Goal: Find specific page/section: Find specific page/section

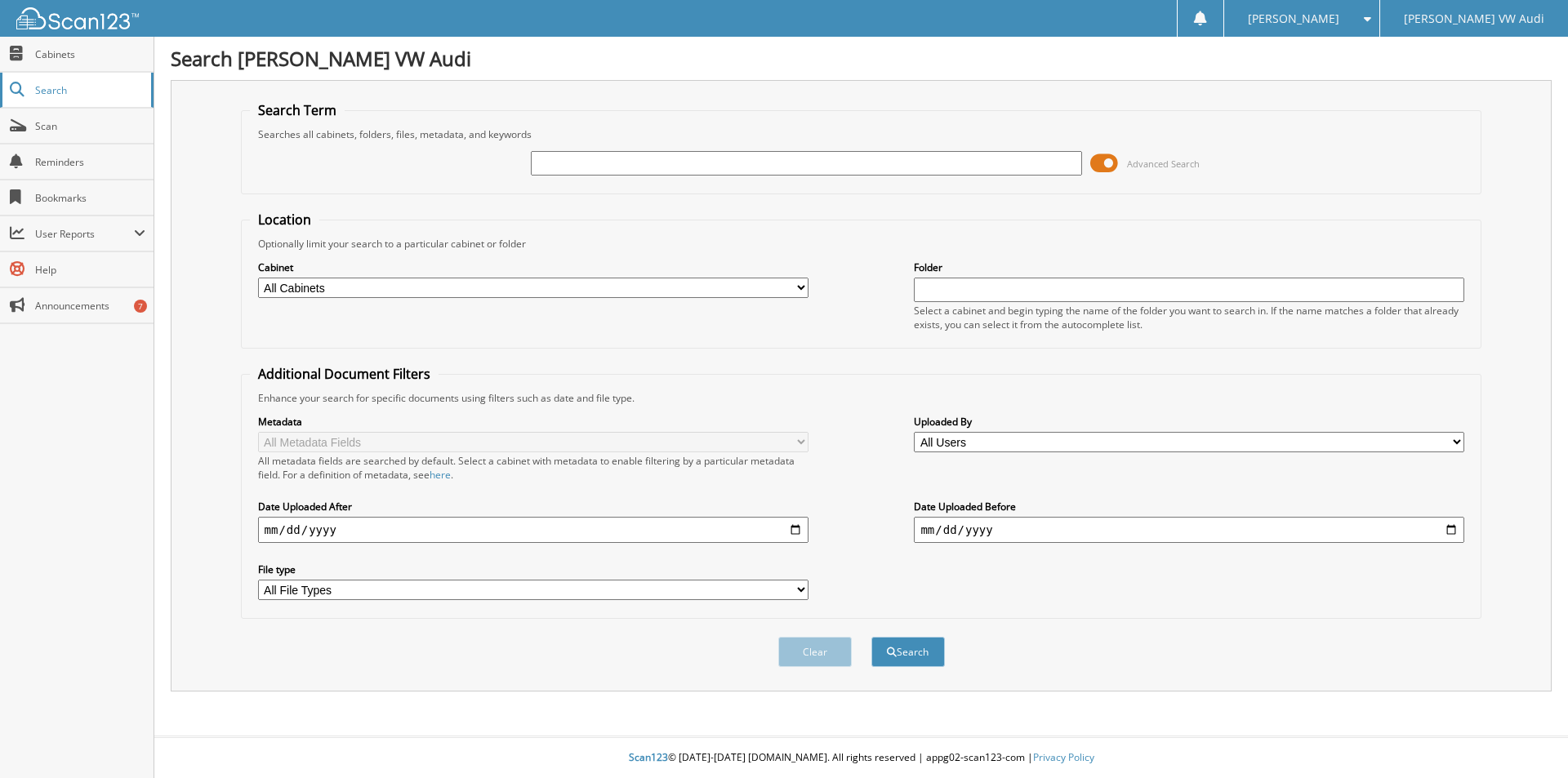
click at [44, 89] on span "Search" at bounding box center [89, 89] width 108 height 14
click at [800, 286] on select "All Cabinets CAR DEALS CUSTOMER CAR FILE EMPLOYEE HANDBOOK FORMS PARTS INVOICES…" at bounding box center [533, 287] width 550 height 21
click at [258, 277] on select "All Cabinets CAR DEALS CUSTOMER CAR FILE EMPLOYEE HANDBOOK FORMS PARTS INVOICES…" at bounding box center [533, 287] width 550 height 21
select select "1443"
click at [258, 277] on select "All Cabinets CAR DEALS CUSTOMER CAR FILE EMPLOYEE HANDBOOK FORMS PARTS INVOICES…" at bounding box center [533, 287] width 550 height 21
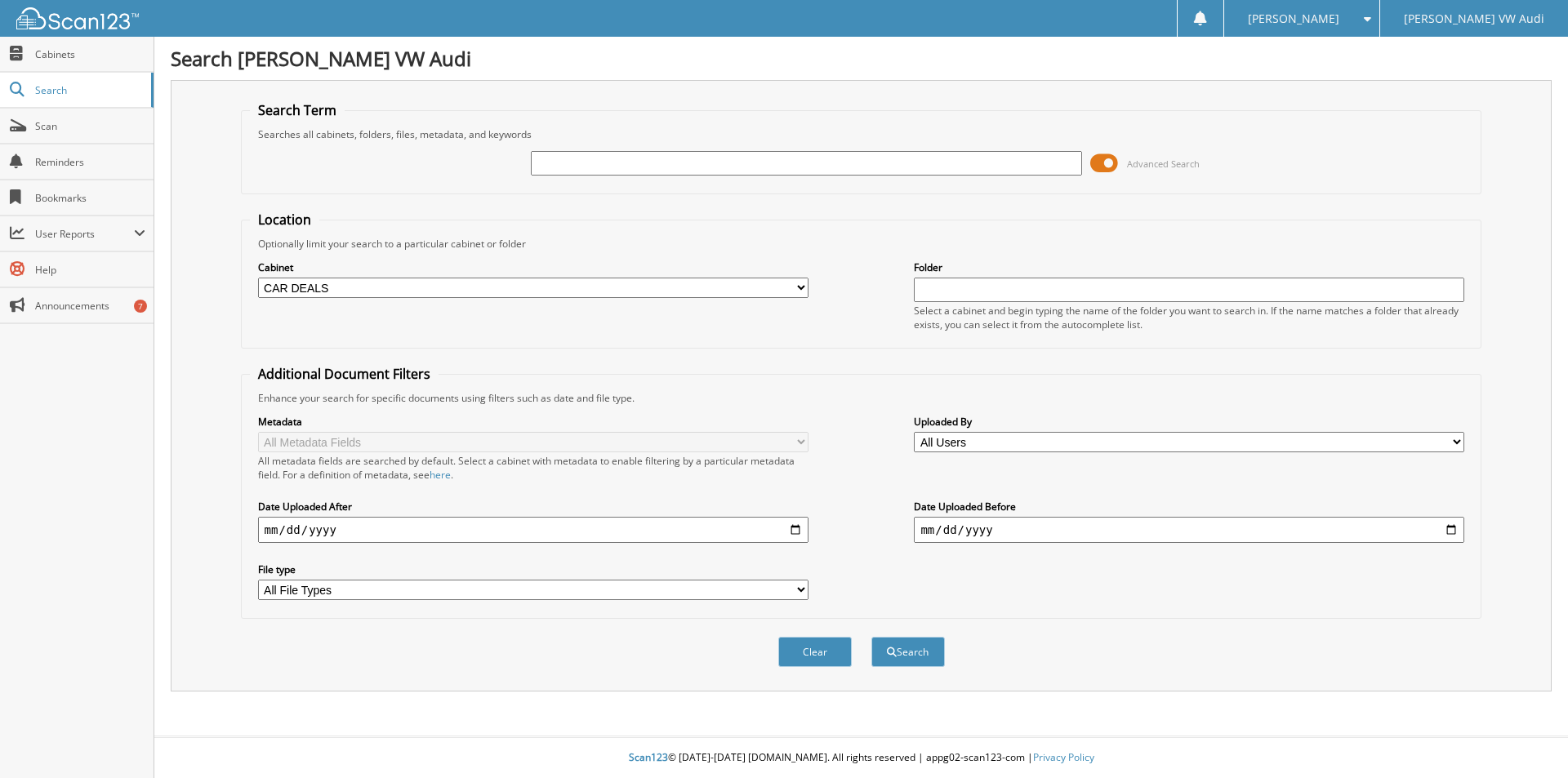
click at [427, 325] on div "Cabinet All Cabinets CAR DEALS CUSTOMER CAR FILE EMPLOYEE HANDBOOK FORMS PARTS …" at bounding box center [861, 295] width 1223 height 89
click at [111, 84] on span "Search" at bounding box center [89, 89] width 108 height 14
click at [39, 89] on span "Search" at bounding box center [89, 89] width 108 height 14
click at [59, 81] on link "Search" at bounding box center [76, 90] width 154 height 35
click at [78, 94] on span "Search" at bounding box center [89, 89] width 108 height 14
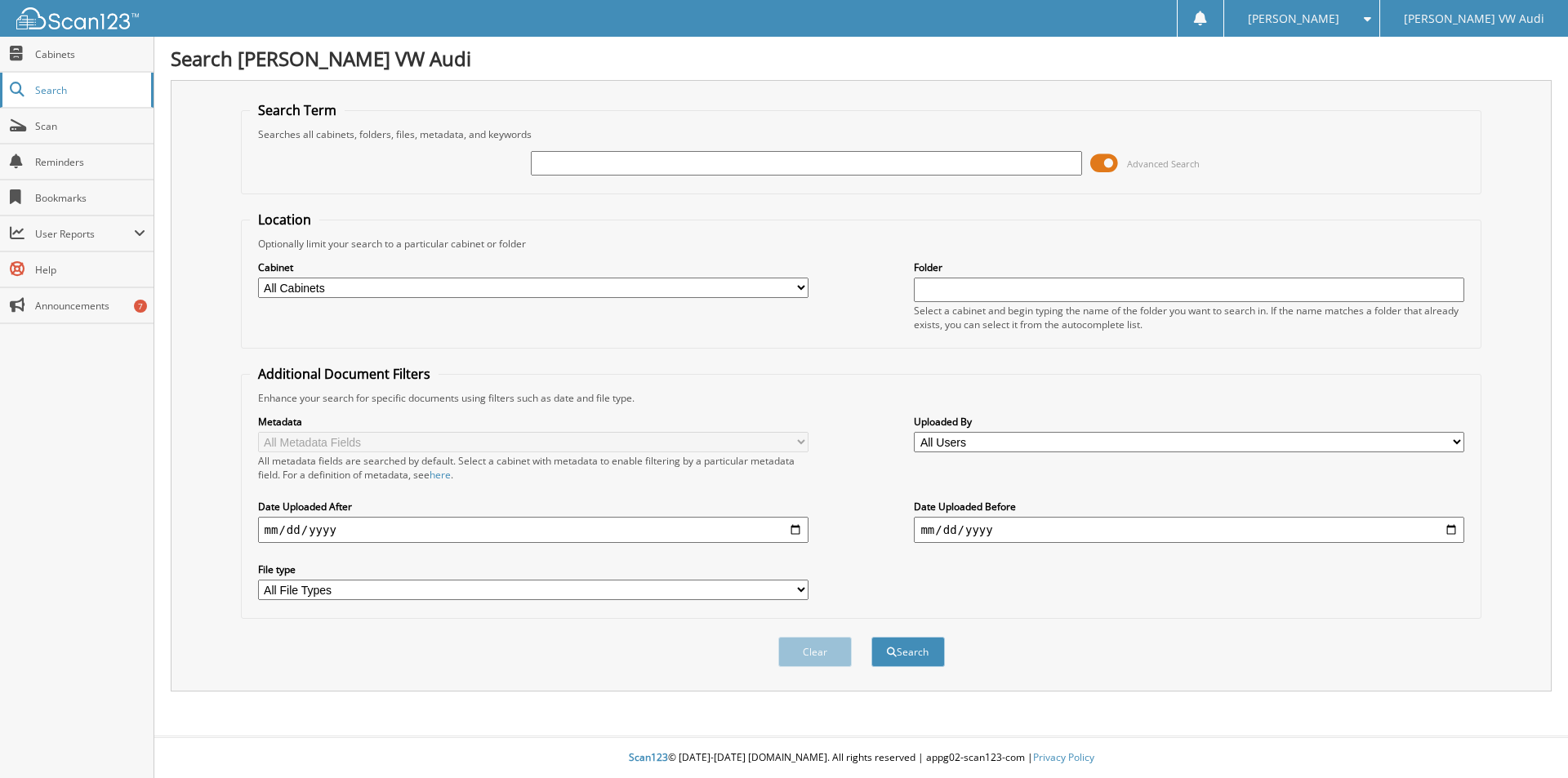
click at [78, 94] on span "Search" at bounding box center [89, 89] width 108 height 14
drag, startPoint x: 593, startPoint y: 167, endPoint x: 483, endPoint y: 172, distance: 110.1
click at [588, 170] on input "text" at bounding box center [805, 163] width 550 height 25
click at [74, 126] on span "Scan" at bounding box center [90, 126] width 110 height 14
